Goal: Information Seeking & Learning: Learn about a topic

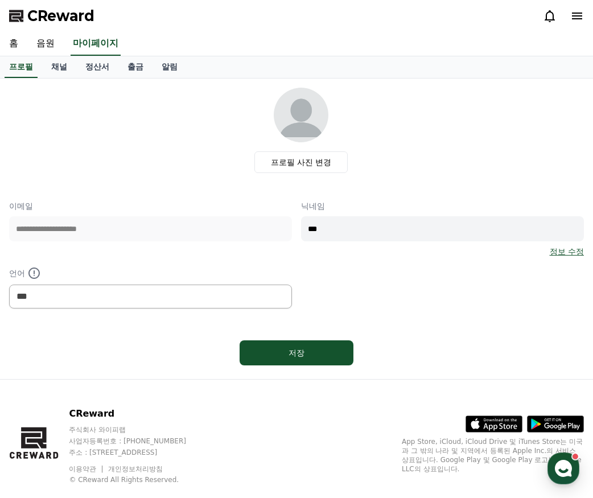
select select "**********"
click at [50, 46] on link "음원" at bounding box center [45, 44] width 36 height 24
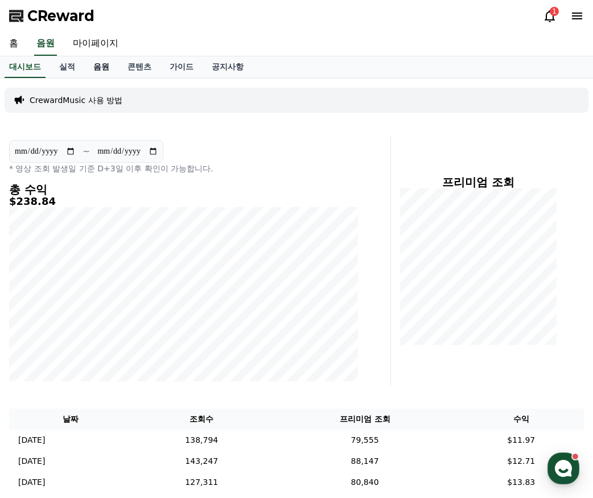
click at [102, 67] on link "음원" at bounding box center [101, 67] width 34 height 22
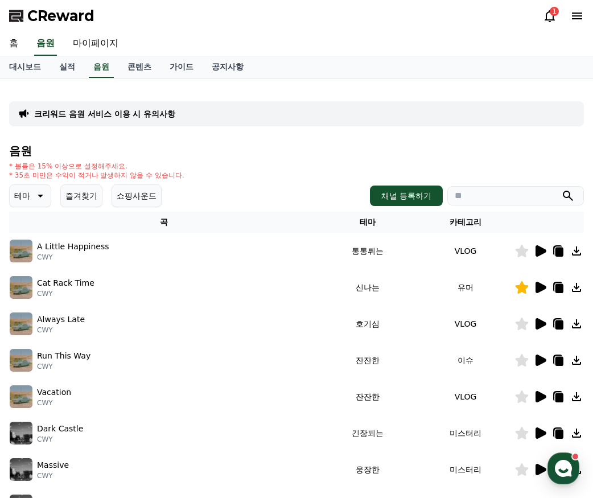
click at [93, 199] on button "즐겨찾기" at bounding box center [81, 195] width 42 height 23
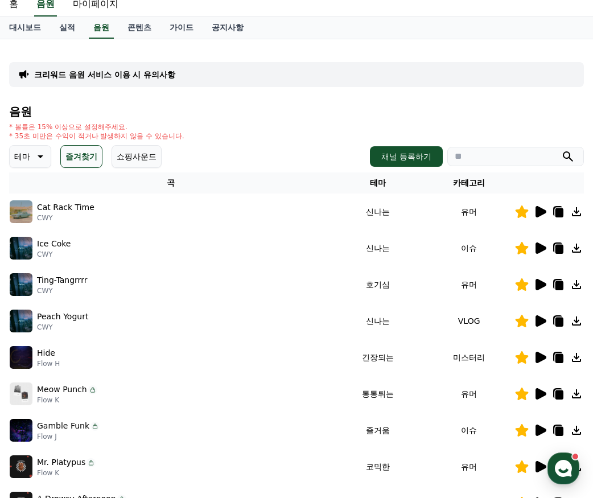
scroll to position [57, 0]
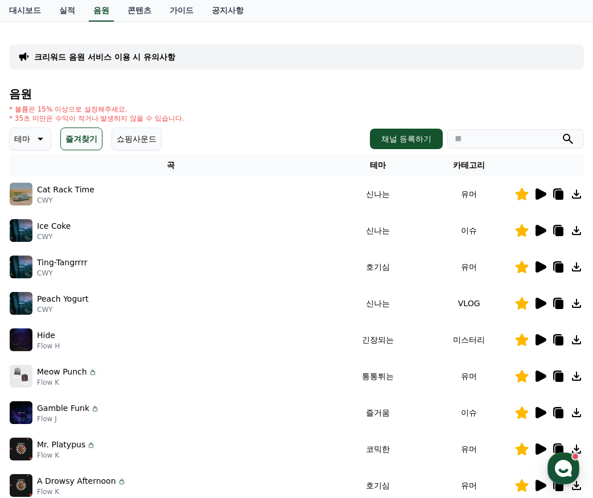
click at [557, 341] on icon at bounding box center [560, 340] width 8 height 9
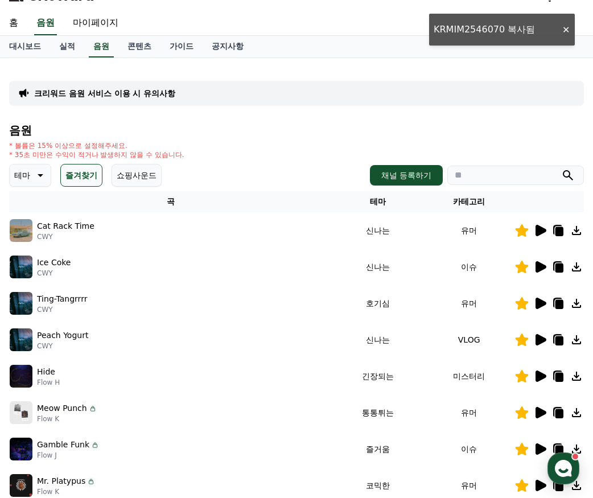
scroll to position [0, 0]
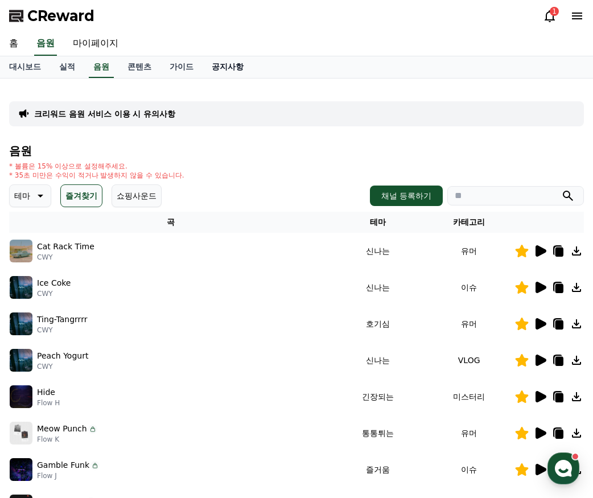
click at [230, 66] on link "공지사항" at bounding box center [228, 67] width 50 height 22
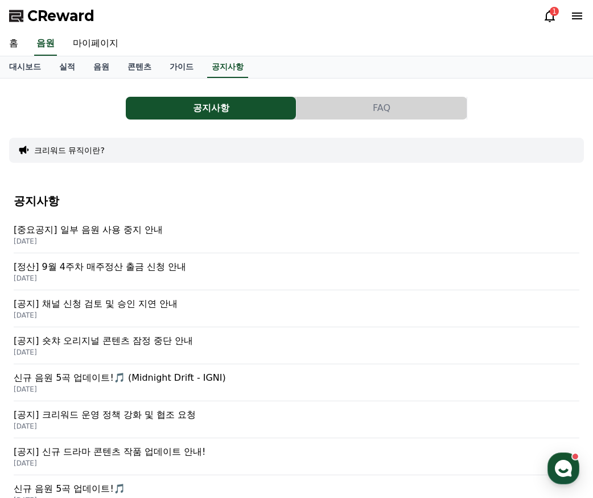
click at [126, 243] on p "[DATE]" at bounding box center [297, 241] width 566 height 9
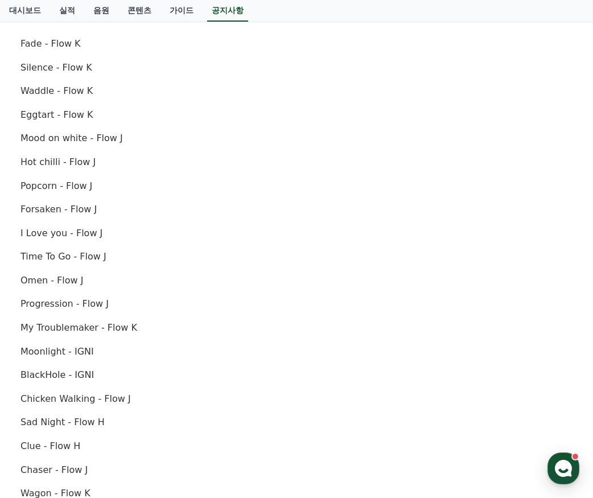
scroll to position [398, 0]
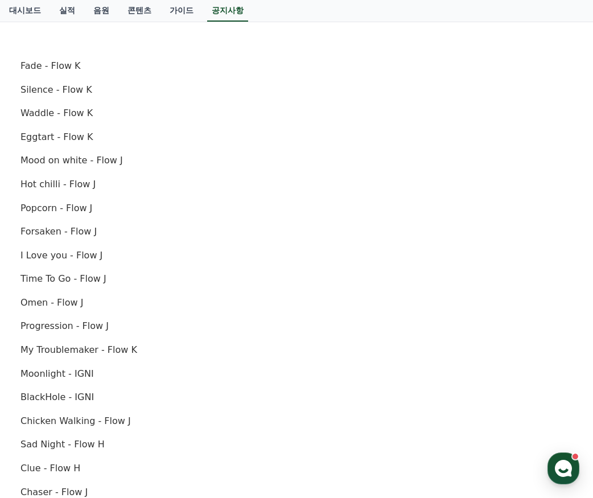
click at [224, 480] on div "안녕하세요, 크리워드입니다. [DATE] 오후 4시(한국 표준시간 기준)를 기점으로 아래 항목에 해당하는 음원에 [DATE] 사용이 중지됩니다…" at bounding box center [296, 267] width 552 height 891
click at [198, 465] on p "Clue - Flow H" at bounding box center [296, 468] width 552 height 15
